Goal: Information Seeking & Learning: Learn about a topic

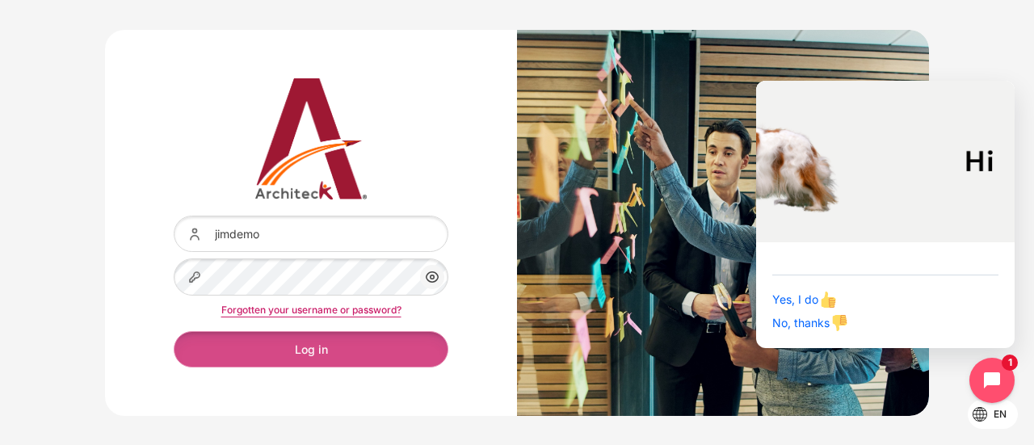
click at [359, 354] on button "Log in" at bounding box center [311, 349] width 275 height 36
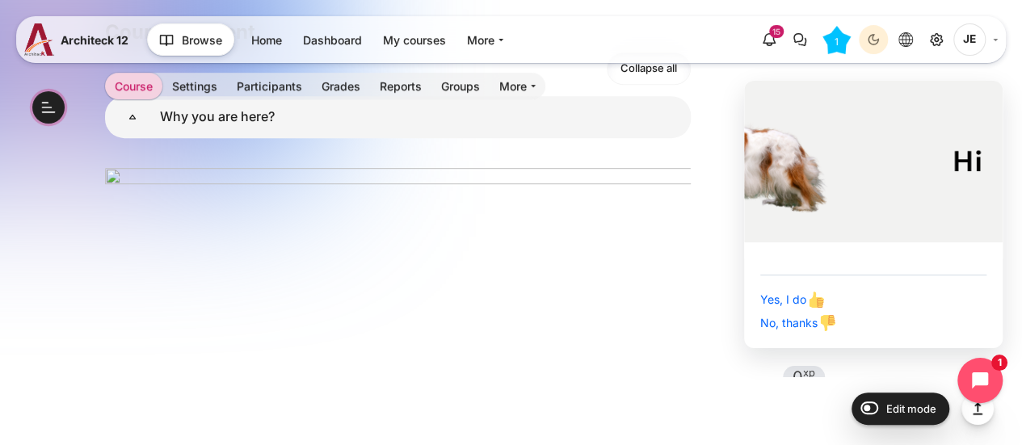
scroll to position [6, 0]
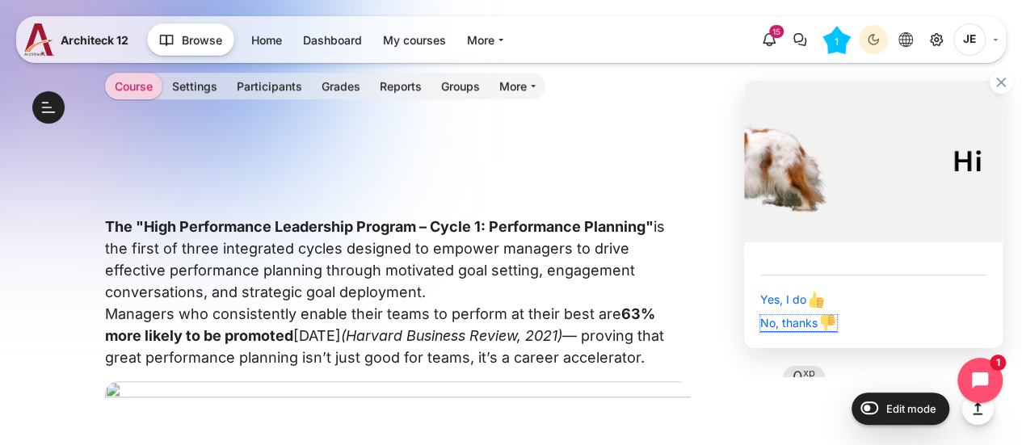
click at [781, 324] on span "No, thanks" at bounding box center [798, 323] width 77 height 14
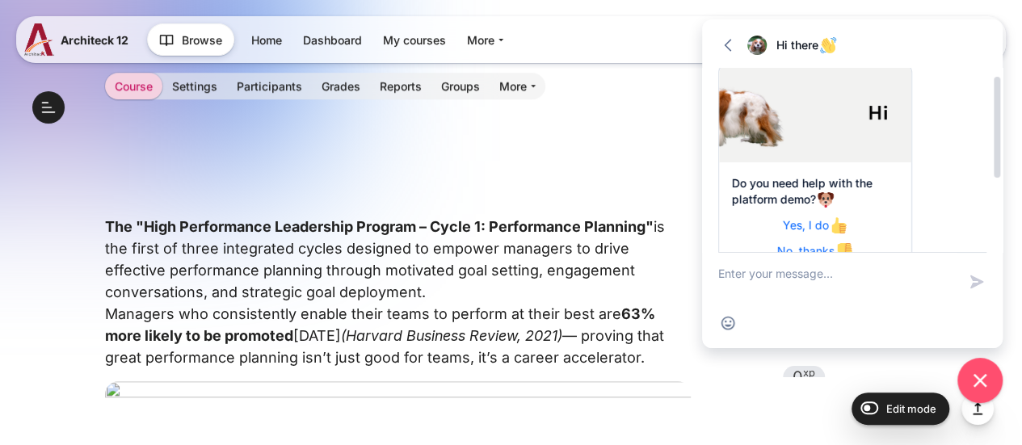
scroll to position [95, 0]
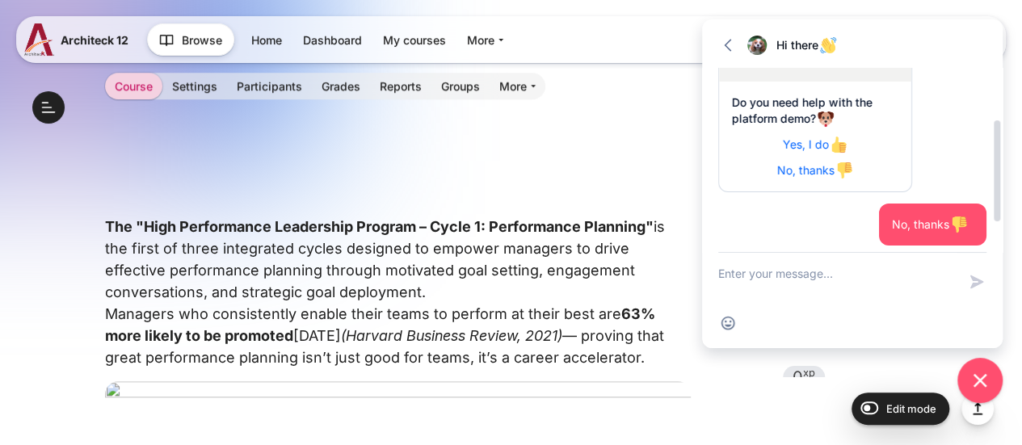
click at [783, 145] on span "Yes, I do" at bounding box center [815, 144] width 65 height 14
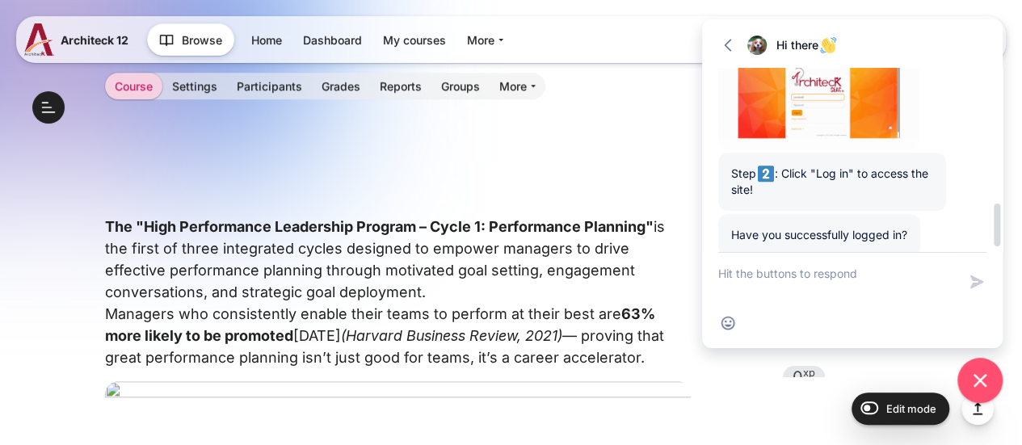
scroll to position [617, 0]
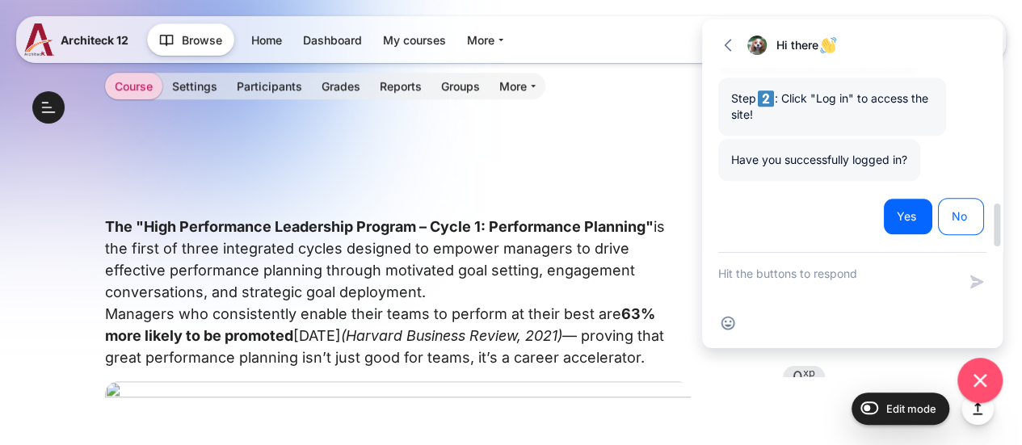
click at [908, 227] on button "Yes" at bounding box center [908, 216] width 50 height 37
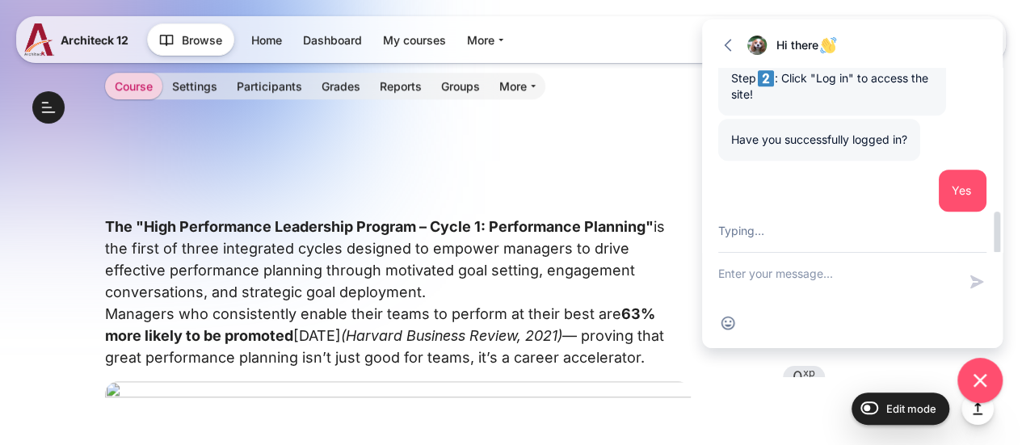
scroll to position [799, 0]
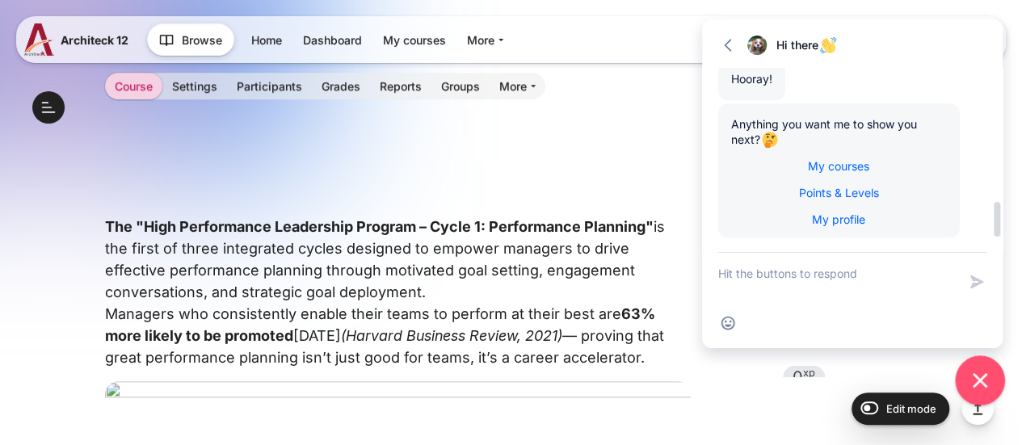
click at [980, 382] on icon "Close chat widget" at bounding box center [980, 380] width 25 height 25
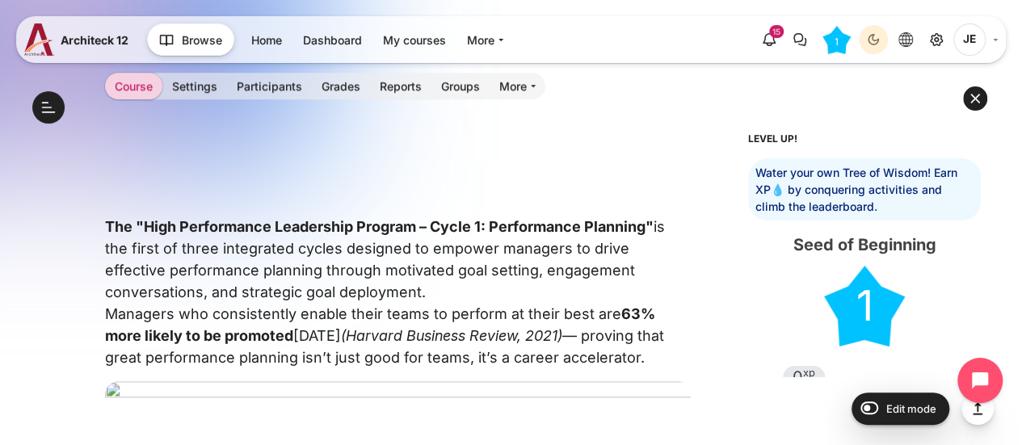
click at [339, 259] on p "The "High Performance Leadership Program – Cycle 1: Performance Planning" is th…" at bounding box center [398, 292] width 586 height 153
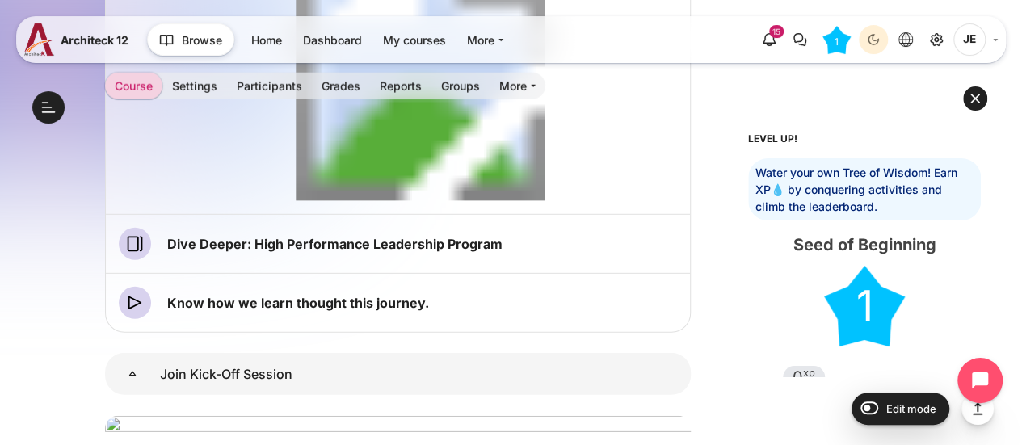
scroll to position [2262, 0]
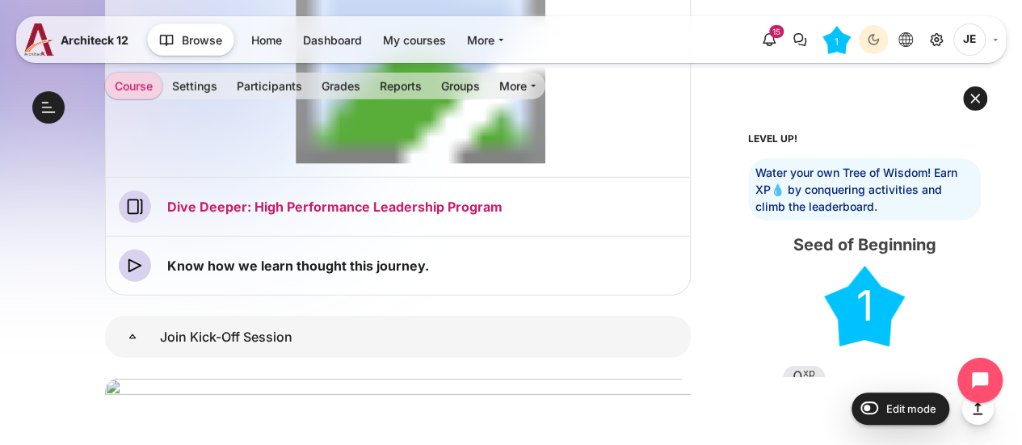
click at [225, 206] on link "Dive Deeper: High Performance Leadership Program Page" at bounding box center [334, 207] width 335 height 16
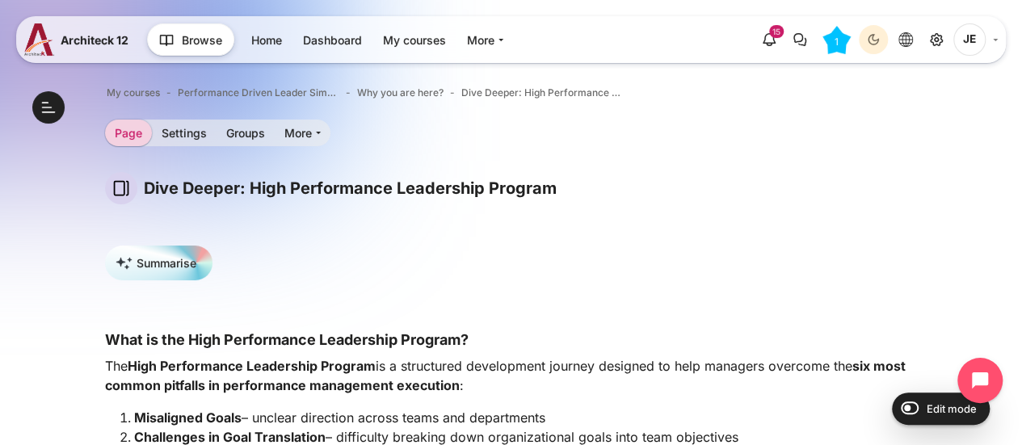
click at [974, 35] on span "JE" at bounding box center [969, 39] width 32 height 32
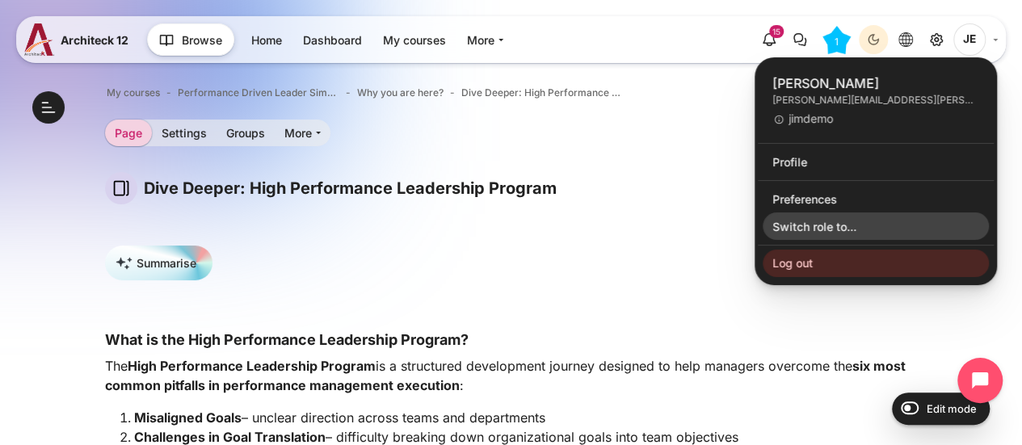
click at [806, 220] on link "Switch role to..." at bounding box center [876, 226] width 226 height 27
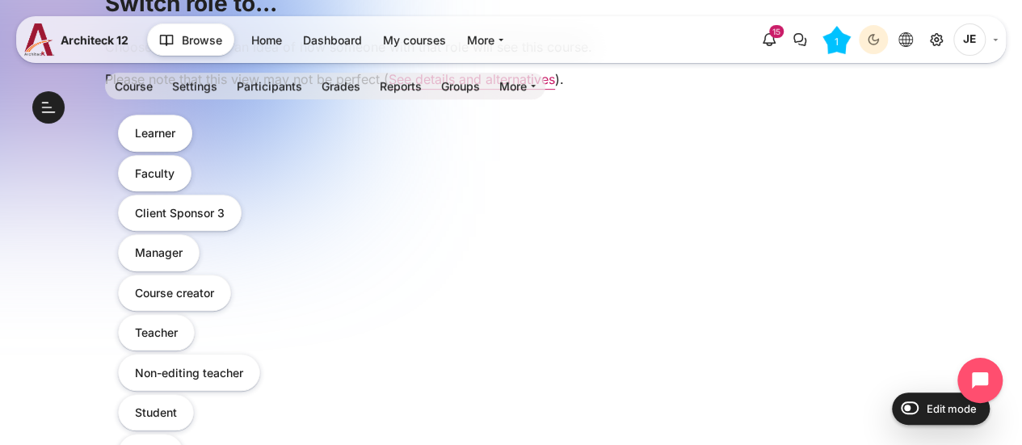
scroll to position [323, 0]
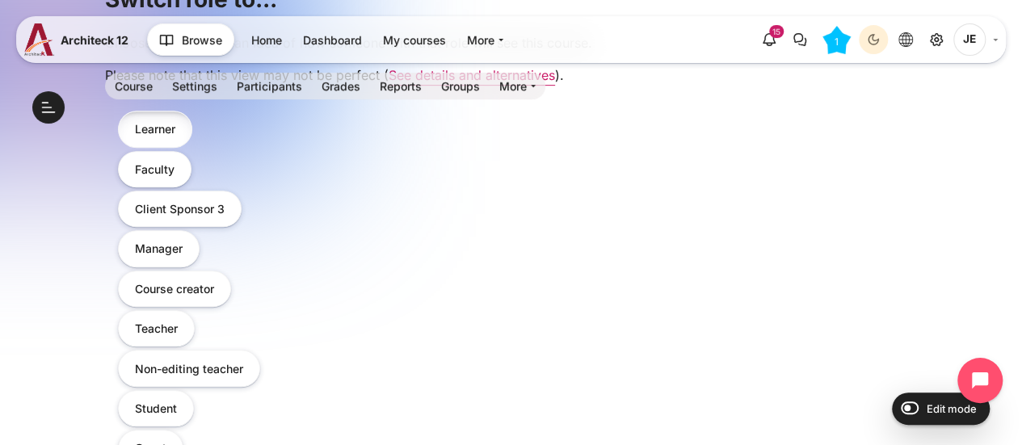
click at [158, 141] on button "Learner" at bounding box center [155, 129] width 74 height 36
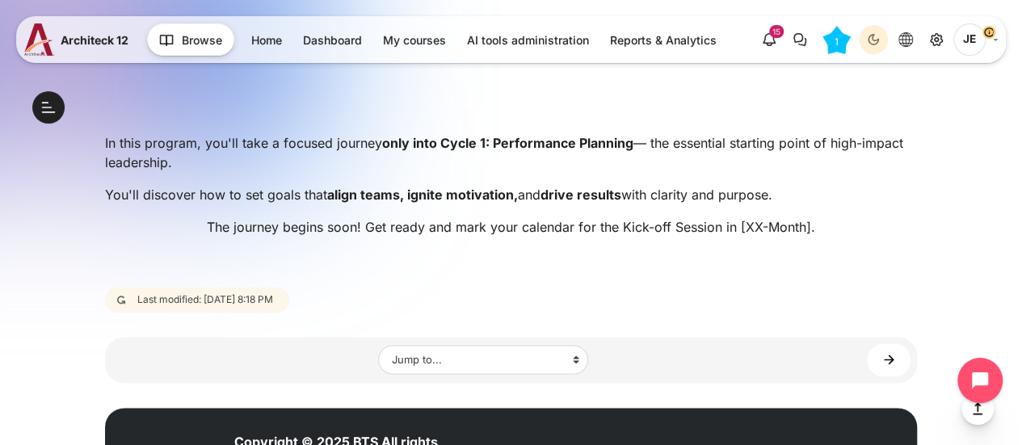
scroll to position [1123, 0]
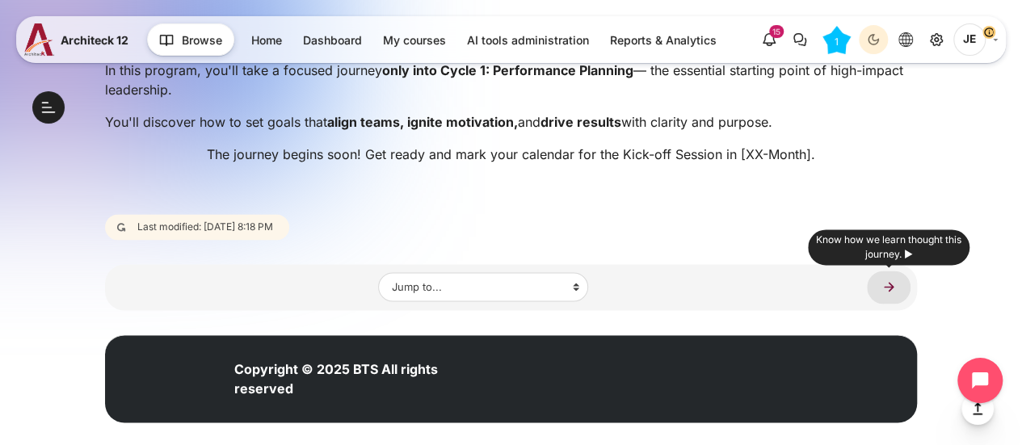
click at [888, 286] on link "Know how we learn thought this journey. ►" at bounding box center [889, 287] width 44 height 33
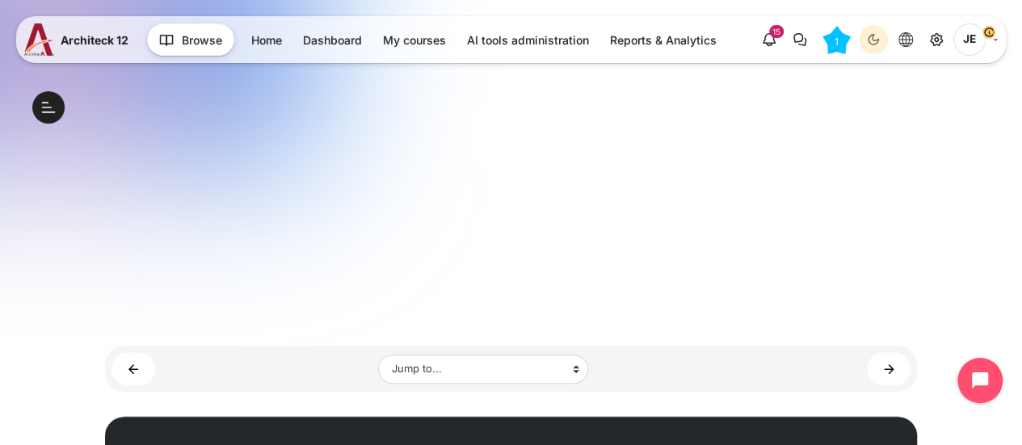
scroll to position [391, 0]
